Goal: Obtain resource: Obtain resource

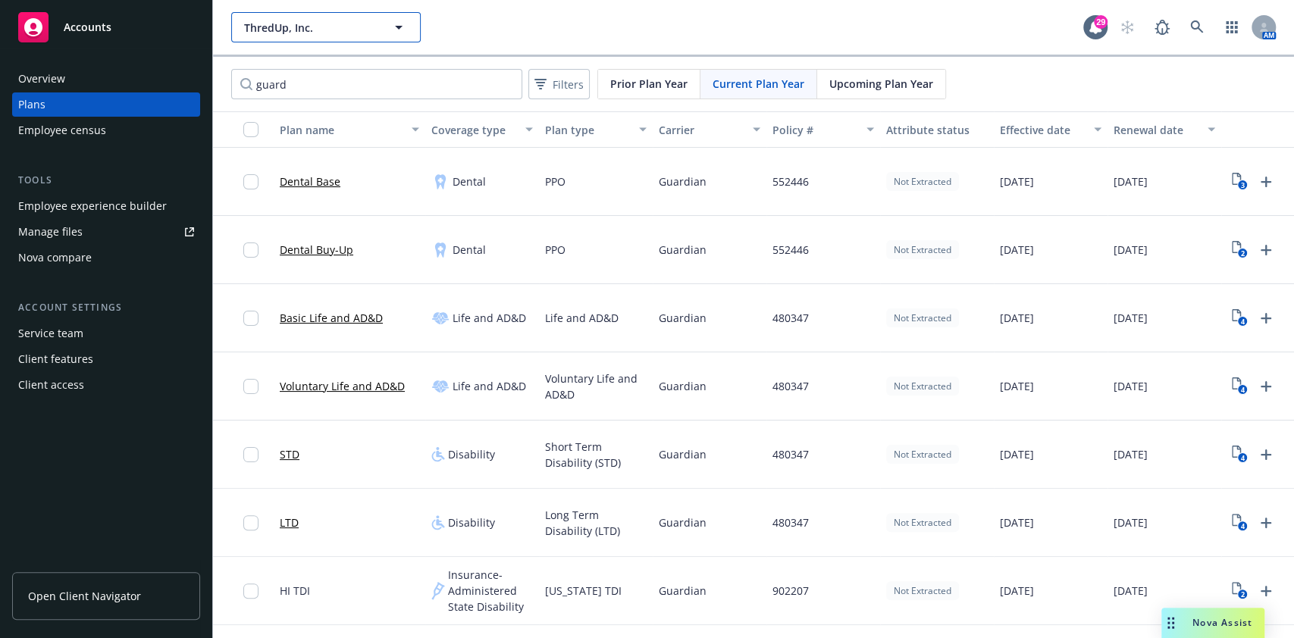
click at [372, 35] on button "ThredUp, Inc." at bounding box center [326, 27] width 190 height 30
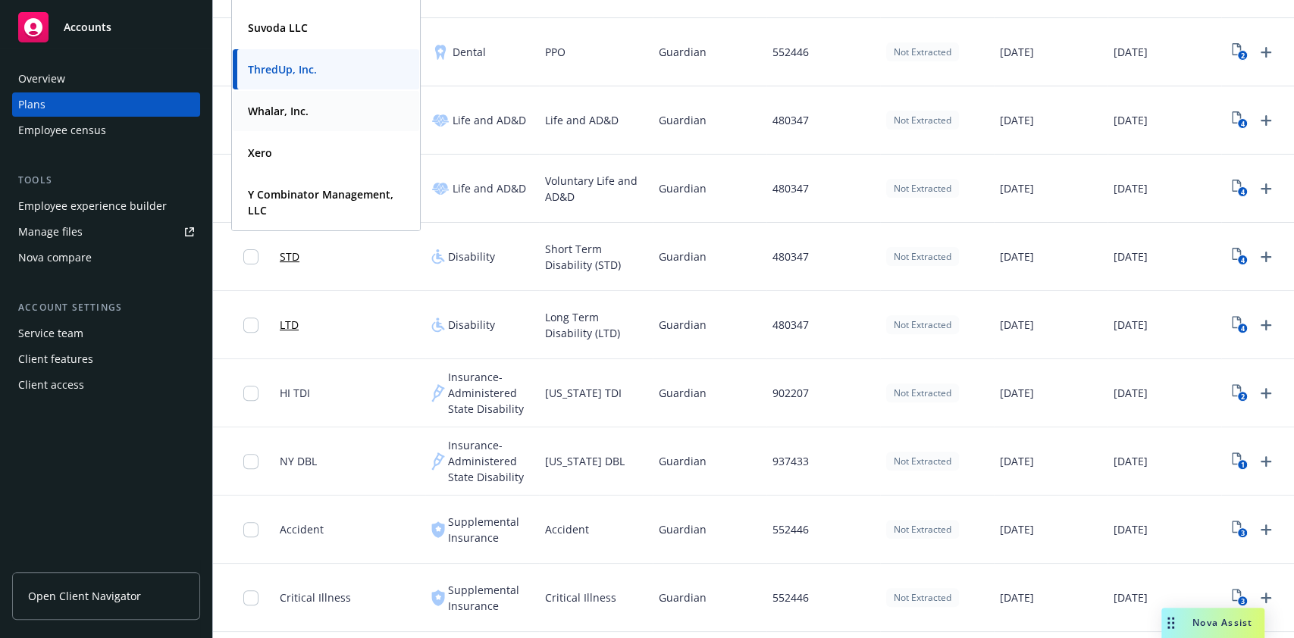
scroll to position [202, 0]
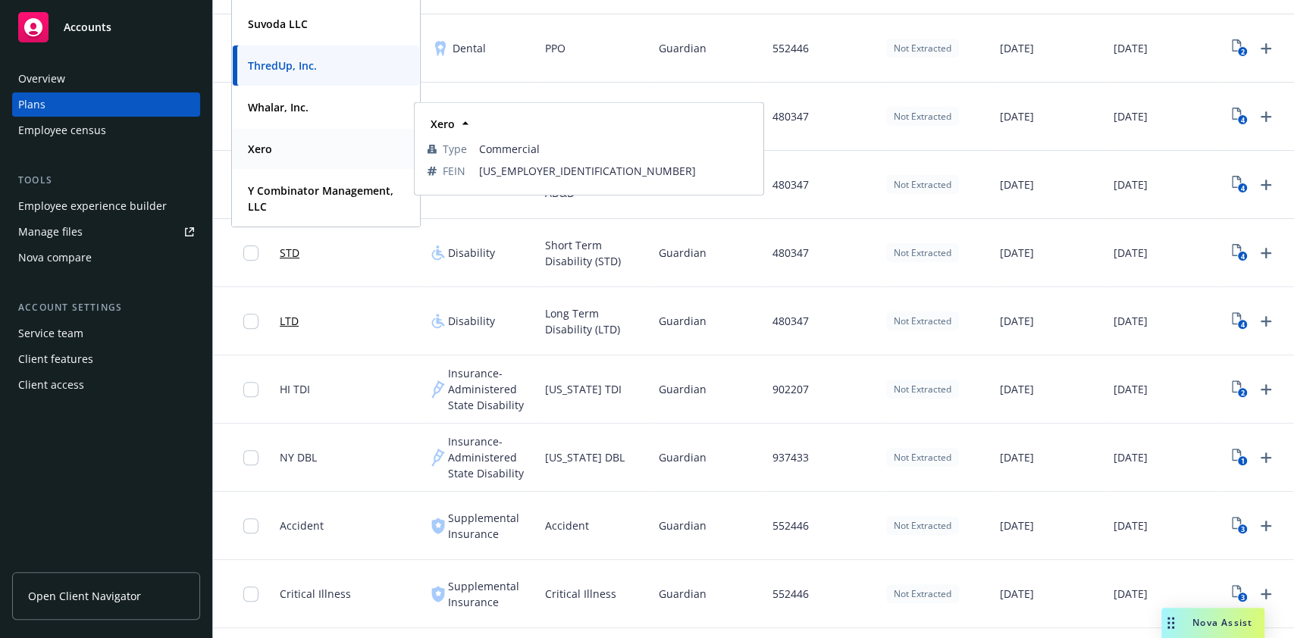
click at [308, 134] on div "Xero Type Commercial FEIN [US_EMPLOYER_IDENTIFICATION_NUMBER]" at bounding box center [326, 149] width 187 height 40
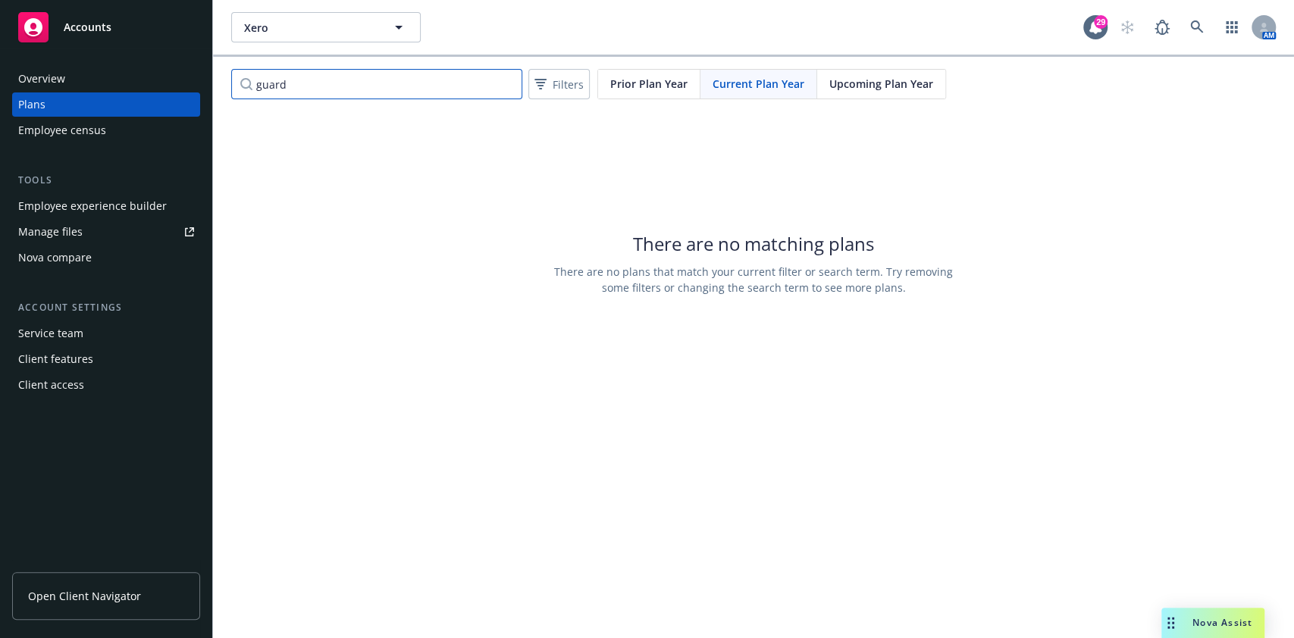
click at [506, 88] on input "guard" at bounding box center [376, 84] width 291 height 30
click at [508, 86] on input "guard" at bounding box center [376, 84] width 291 height 30
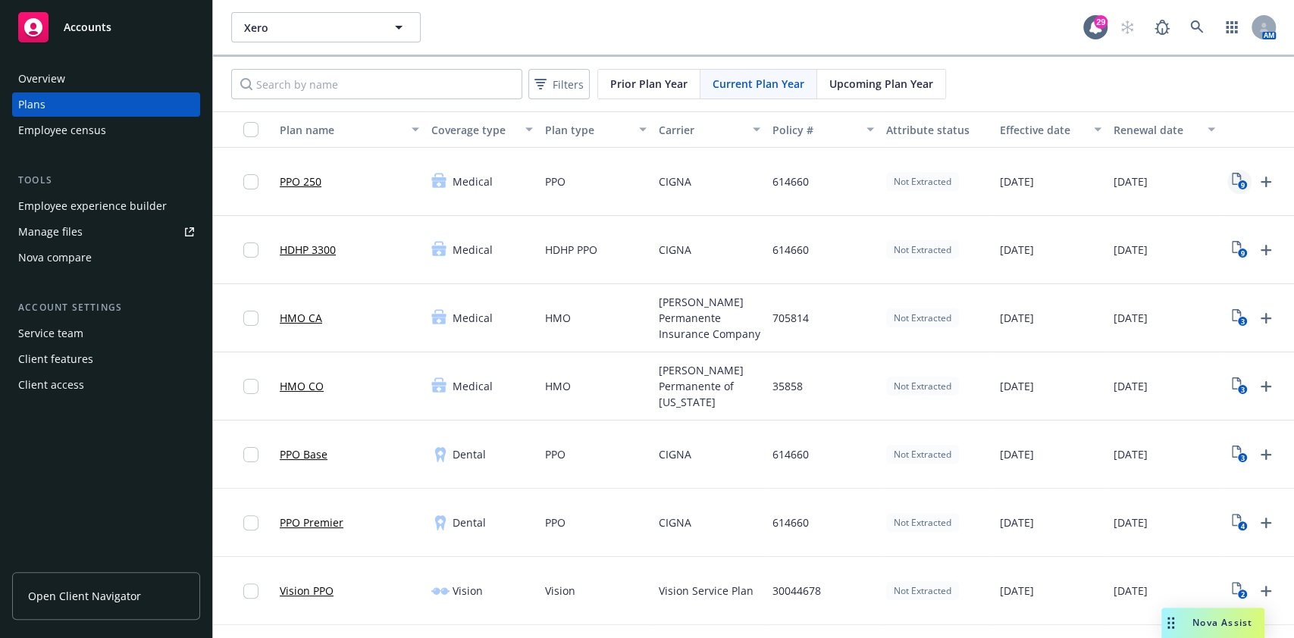
click at [1233, 179] on icon "9" at bounding box center [1240, 181] width 16 height 17
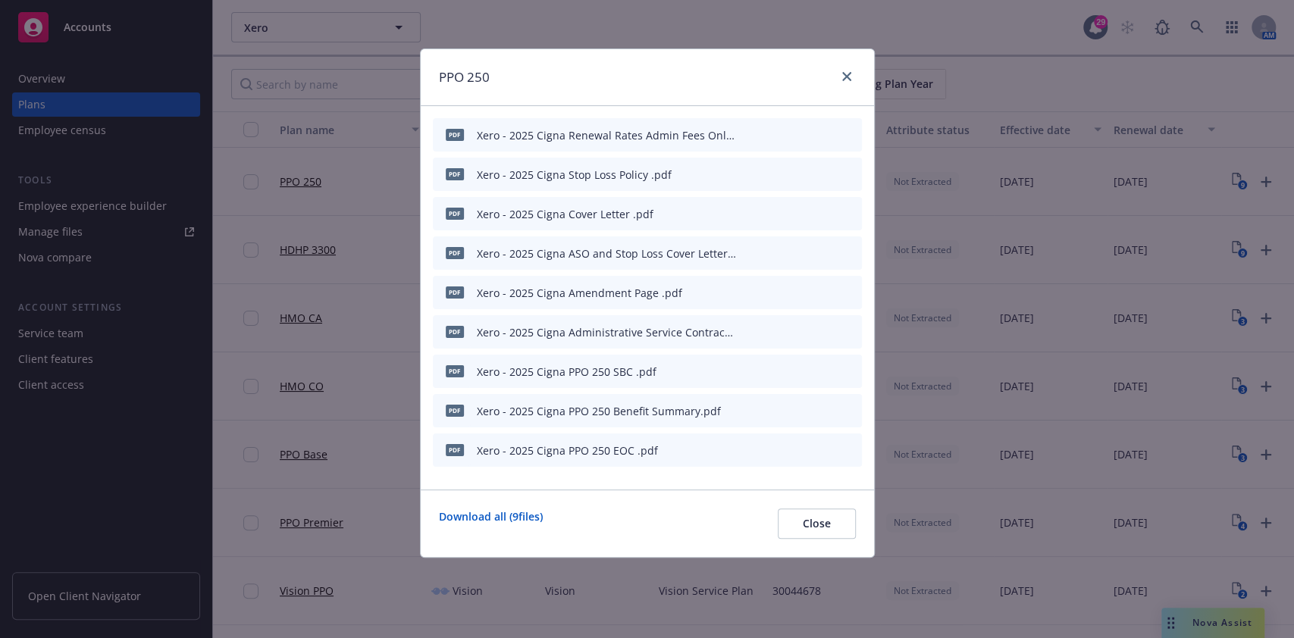
click at [814, 368] on div at bounding box center [799, 372] width 114 height 22
click at [821, 367] on icon "preview file" at bounding box center [824, 370] width 14 height 11
click at [822, 410] on icon "preview file" at bounding box center [824, 410] width 14 height 11
click at [823, 405] on icon "preview file" at bounding box center [824, 410] width 14 height 11
click at [823, 367] on icon "preview file" at bounding box center [824, 370] width 14 height 11
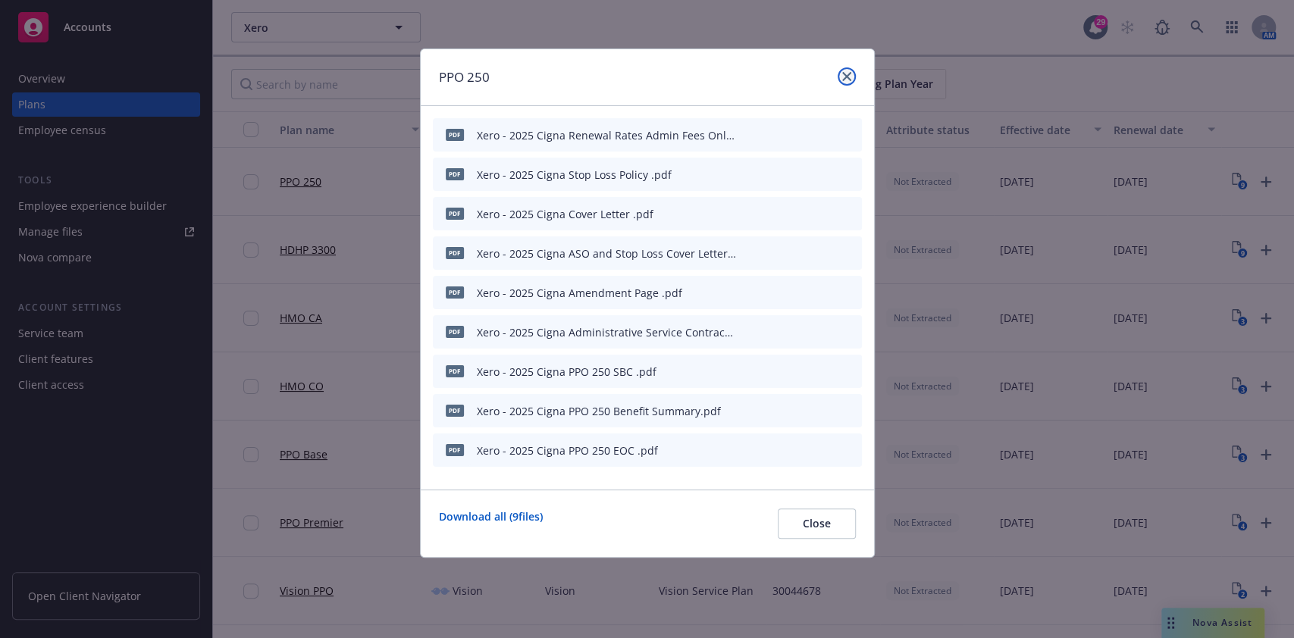
click at [840, 72] on link "close" at bounding box center [847, 76] width 18 height 18
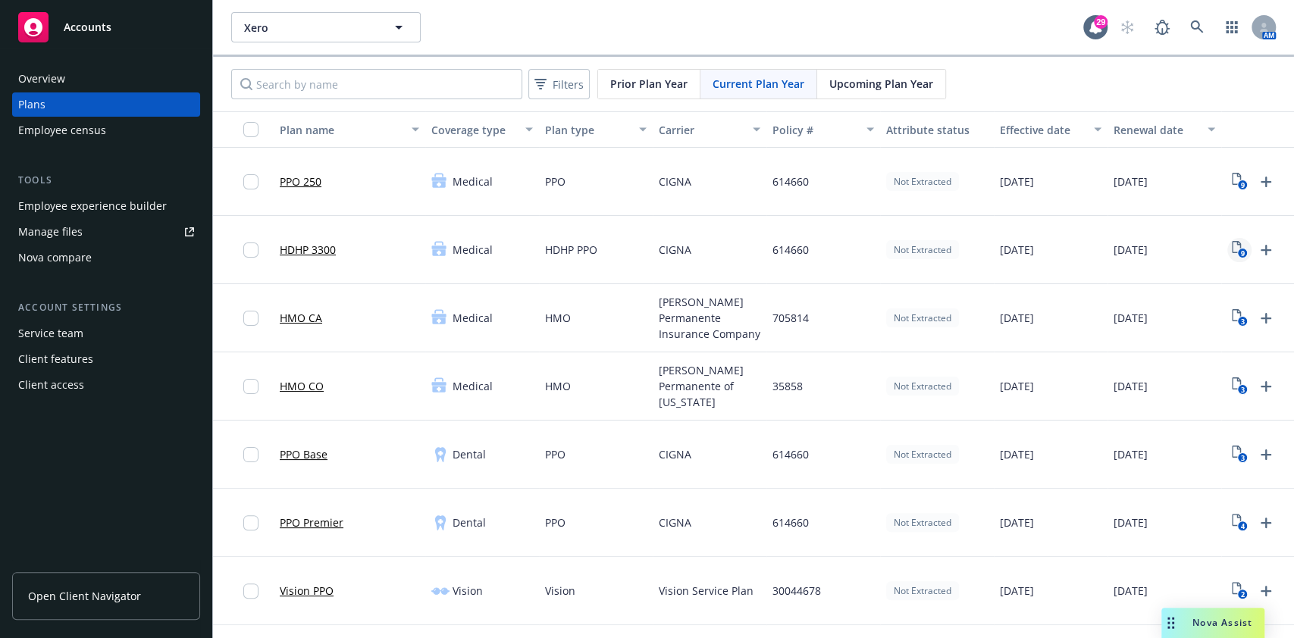
click at [1236, 248] on icon "9" at bounding box center [1240, 249] width 16 height 17
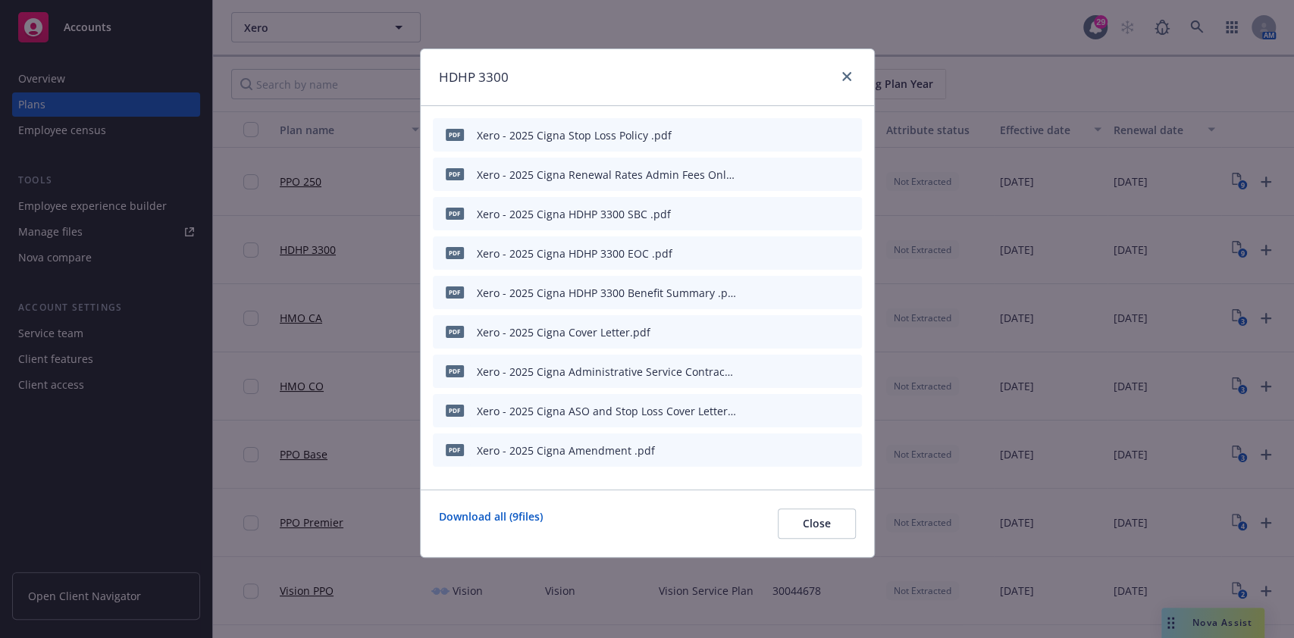
click at [819, 212] on icon "preview file" at bounding box center [824, 213] width 14 height 11
click at [839, 82] on link "close" at bounding box center [847, 76] width 18 height 18
